Goal: Task Accomplishment & Management: Use online tool/utility

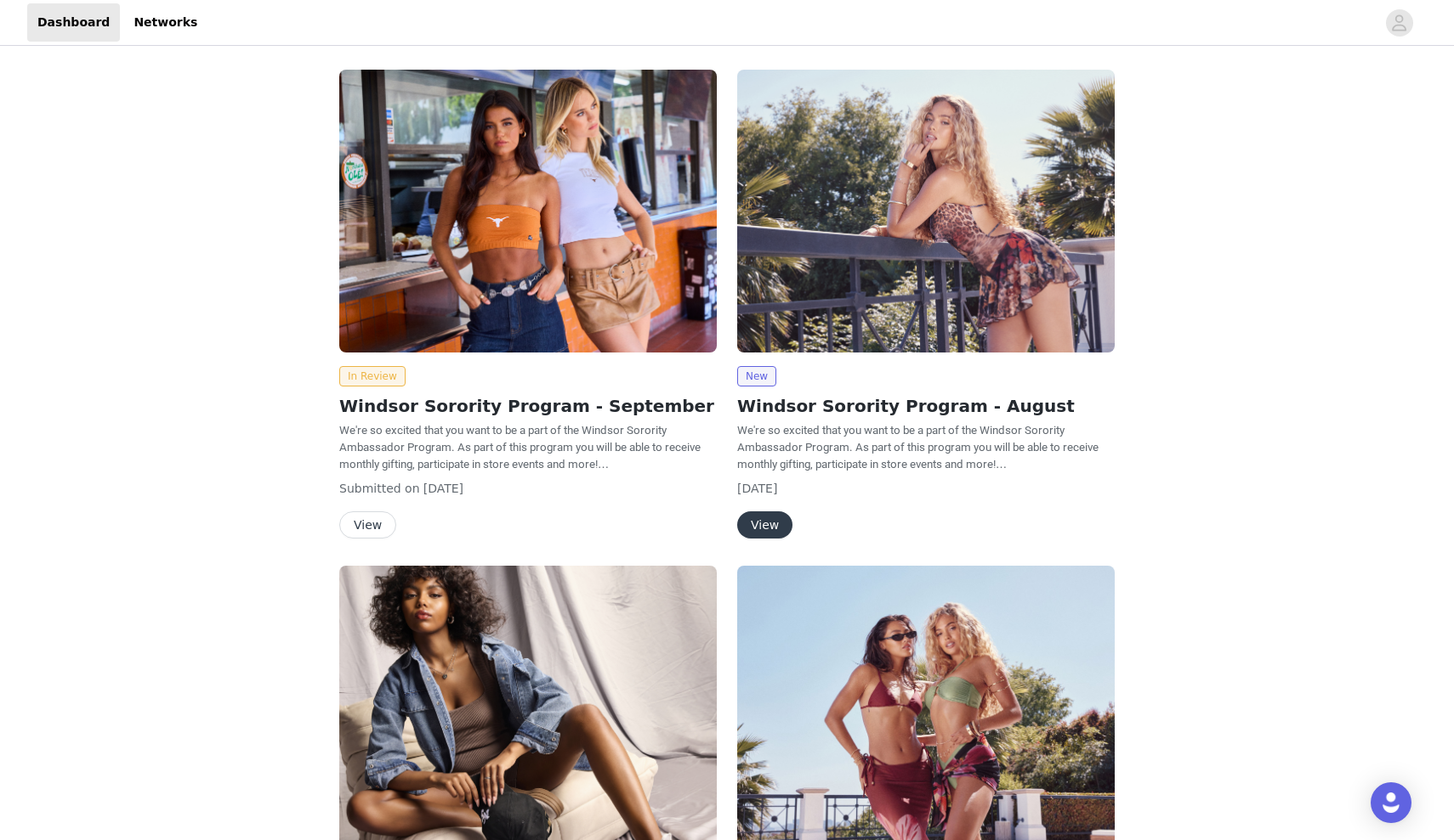
click at [364, 526] on button "View" at bounding box center [368, 524] width 57 height 27
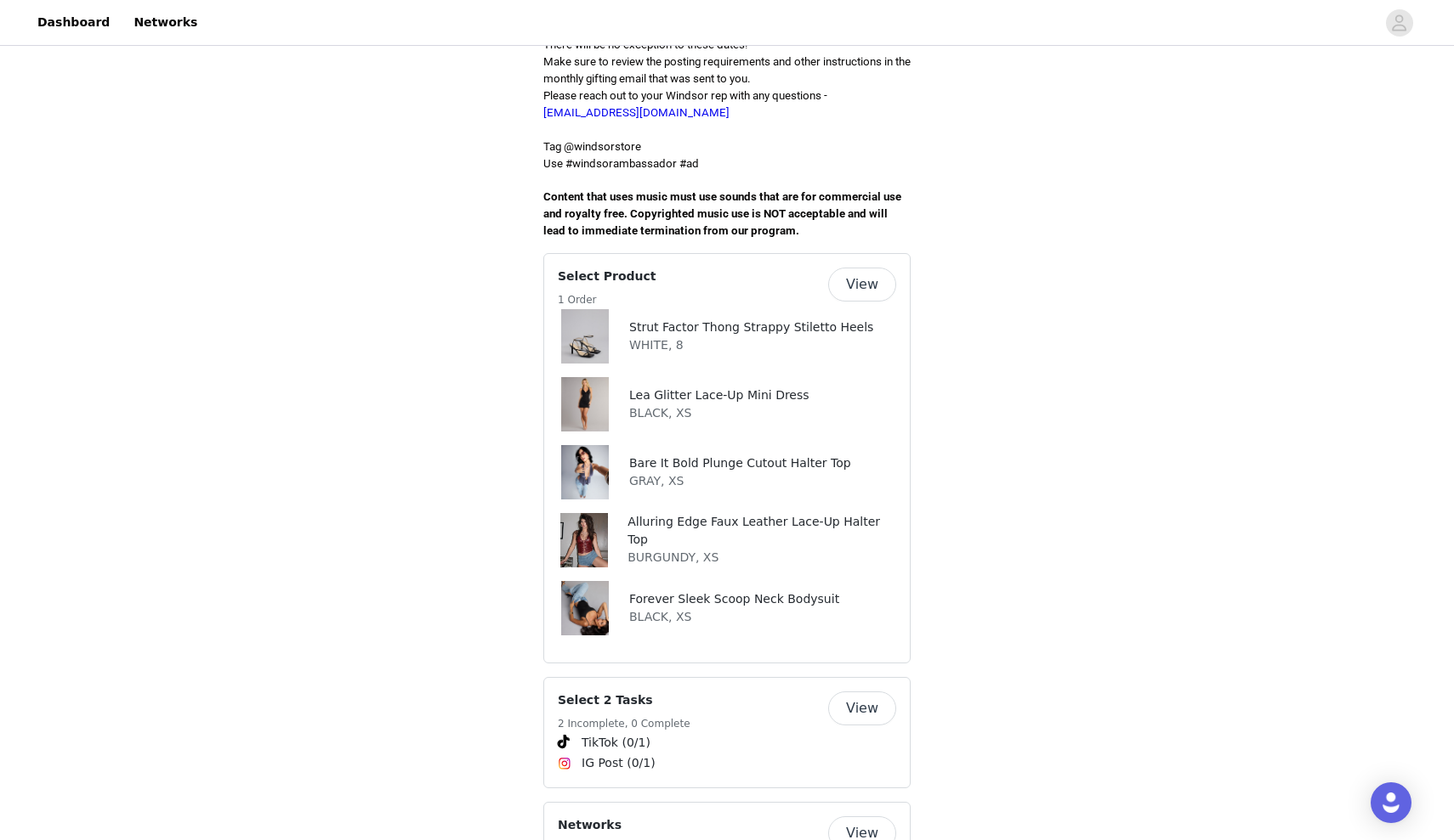
scroll to position [552, 0]
click at [853, 266] on button "View" at bounding box center [861, 283] width 68 height 34
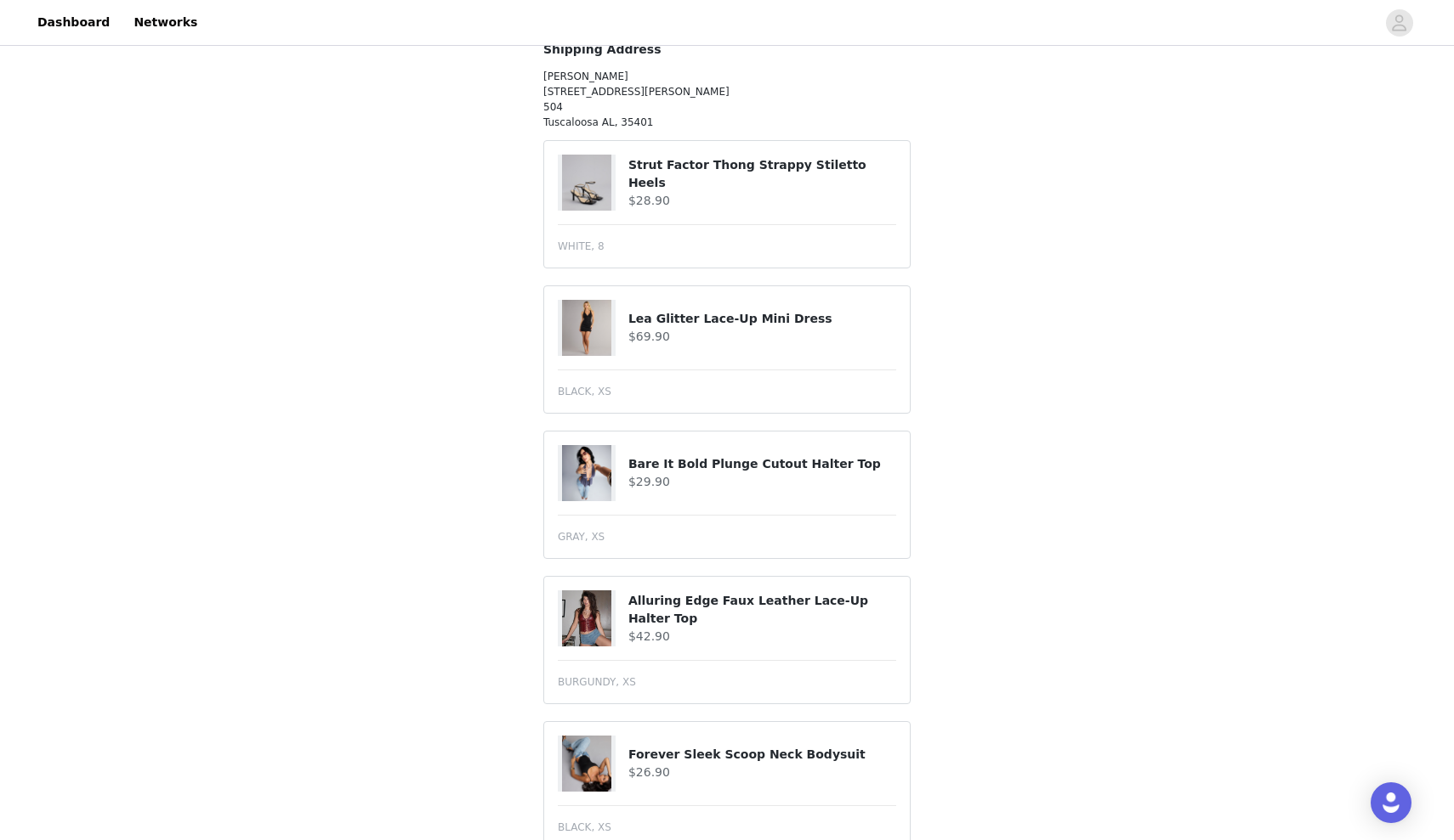
scroll to position [537, 0]
click at [598, 172] on img at bounding box center [587, 183] width 49 height 56
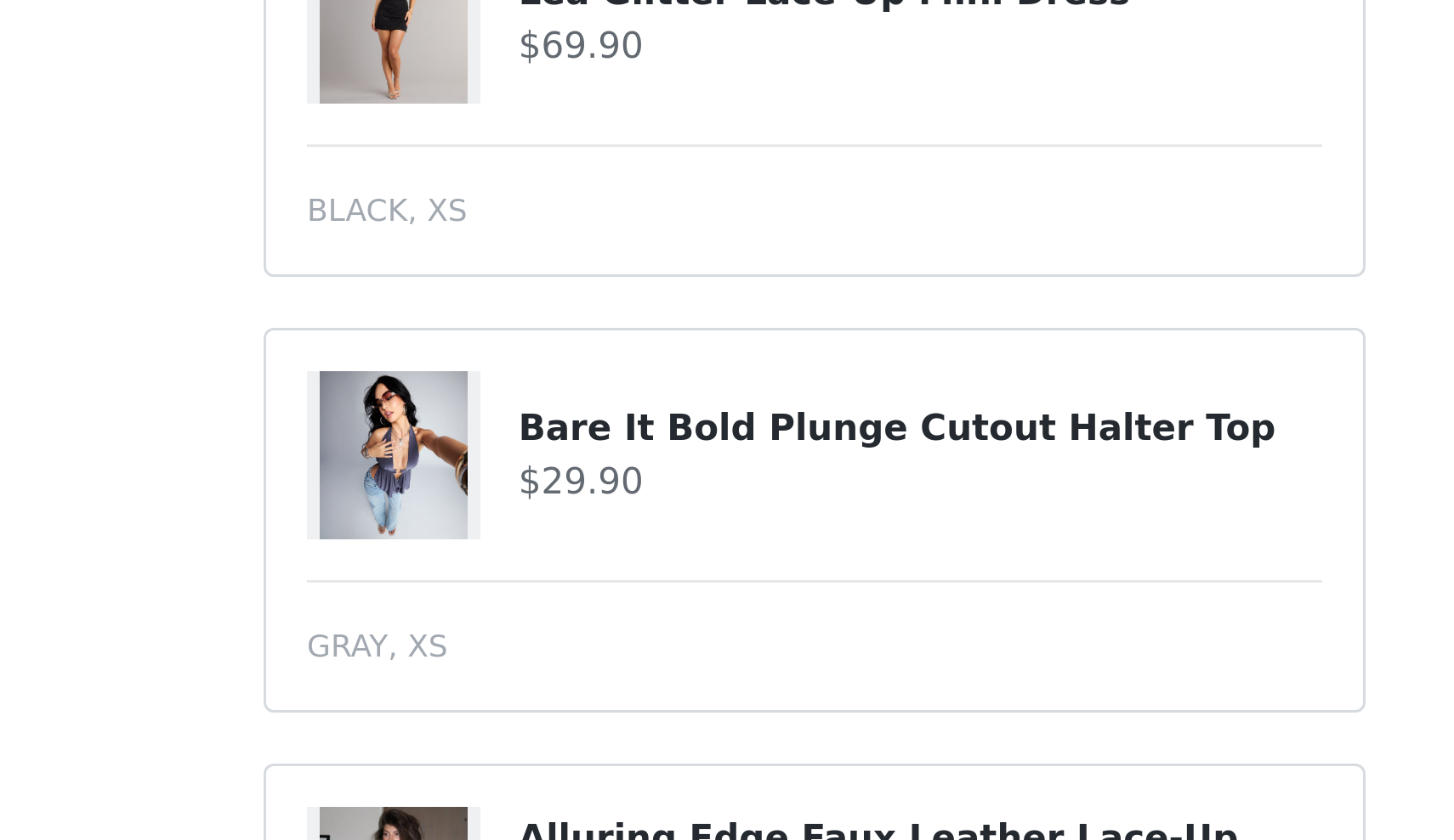
scroll to position [310, 0]
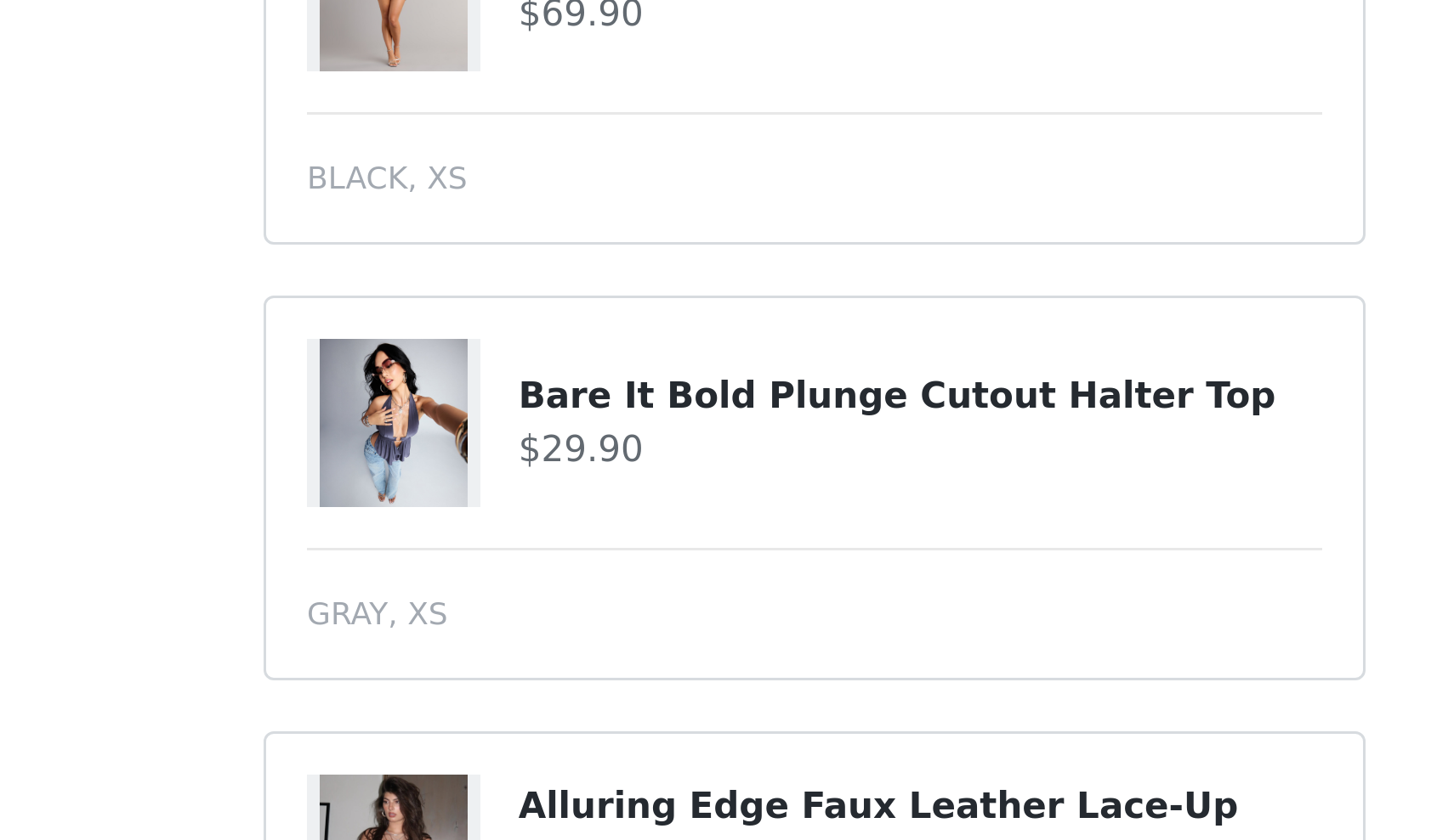
click at [562, 673] on img at bounding box center [587, 700] width 49 height 56
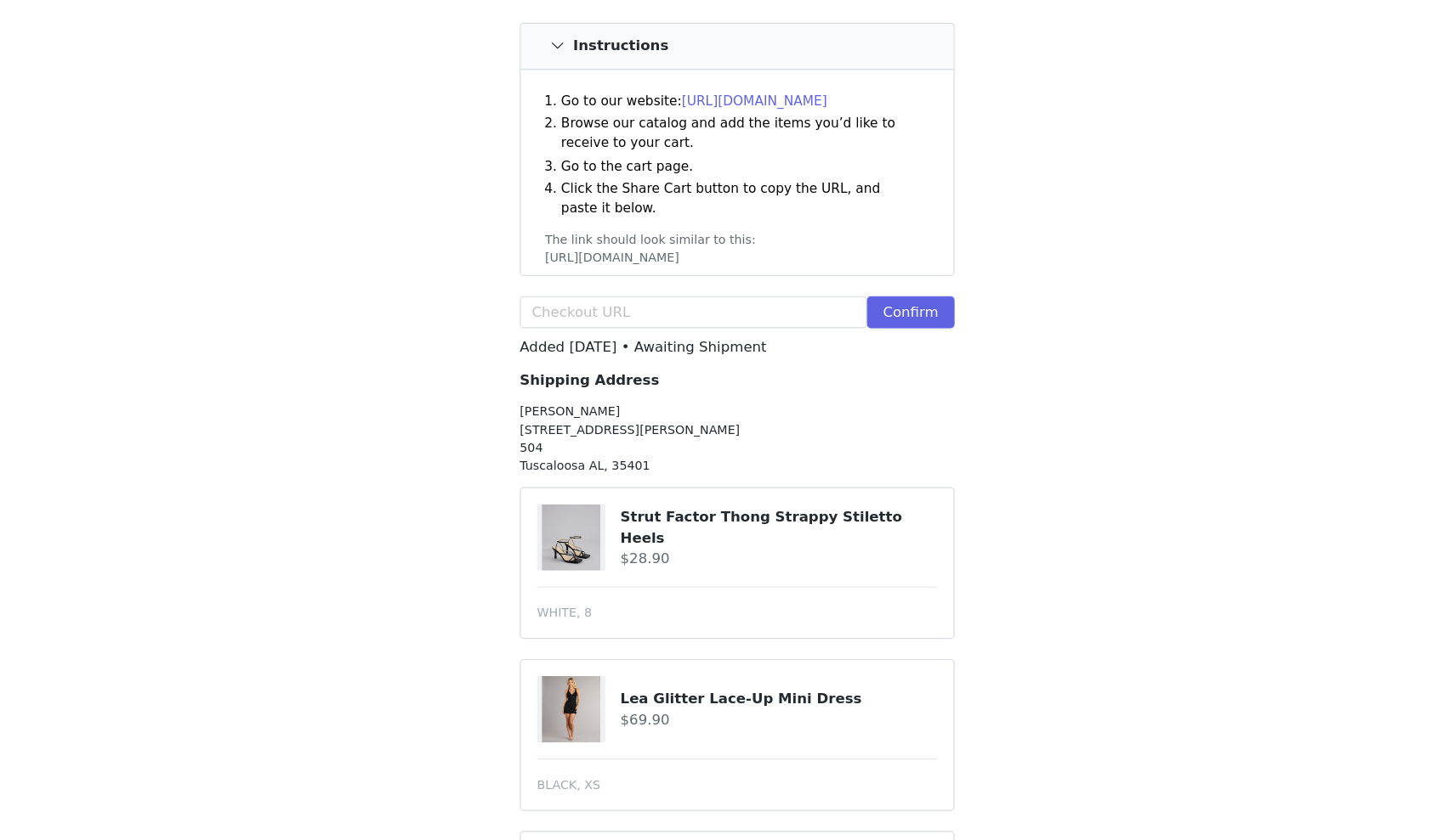
scroll to position [105, 0]
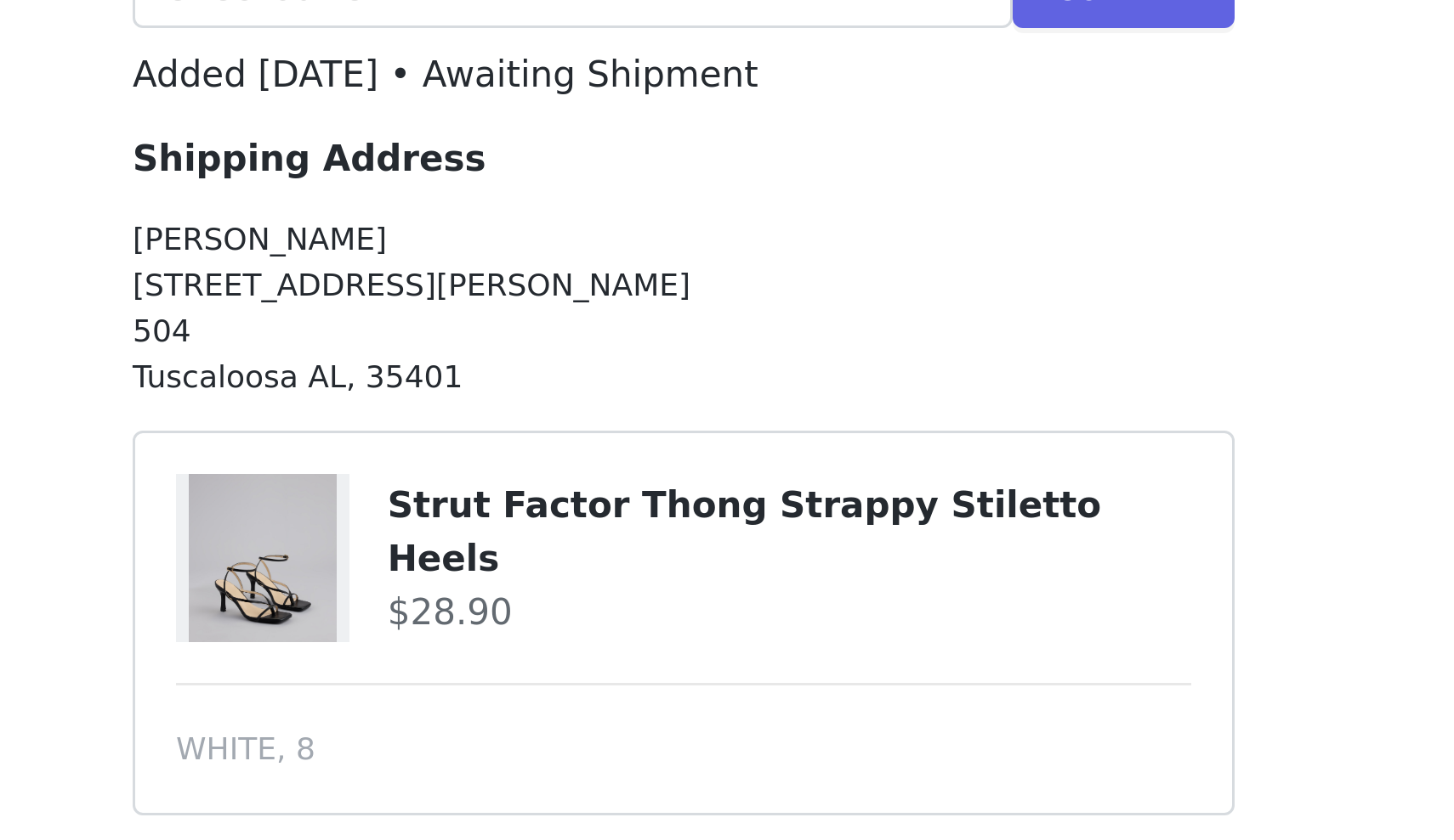
click at [629, 624] on h4 "$28.90" at bounding box center [762, 633] width 268 height 18
click at [629, 589] on h4 "Strut Factor Thong Strappy Stiletto Heels" at bounding box center [762, 607] width 268 height 36
